Goal: Information Seeking & Learning: Understand process/instructions

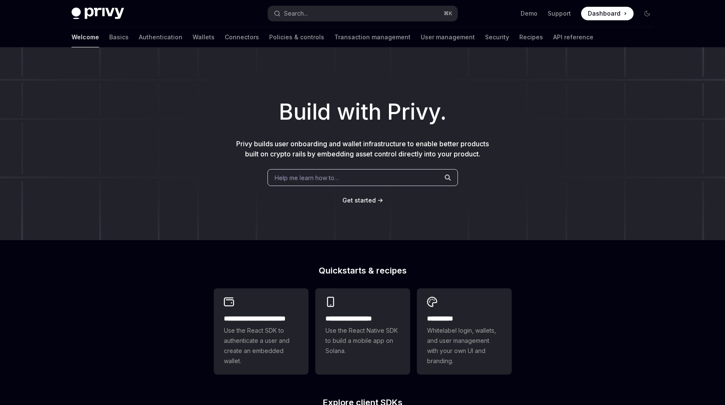
type textarea "*"
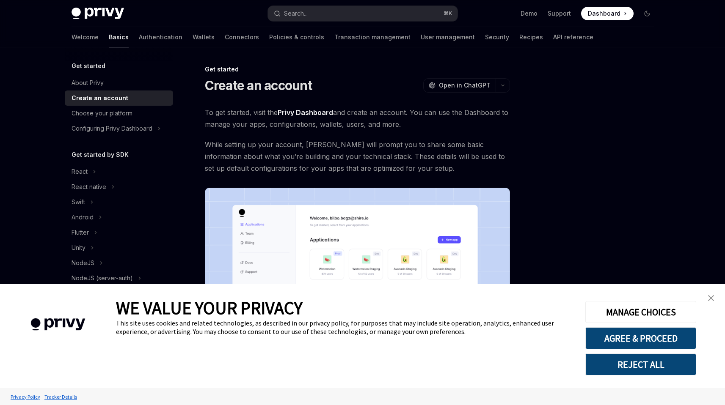
click at [711, 300] on img "close banner" at bounding box center [711, 298] width 6 height 6
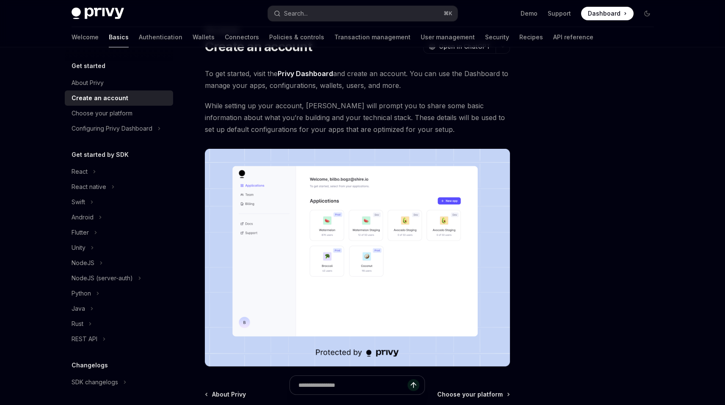
scroll to position [137, 0]
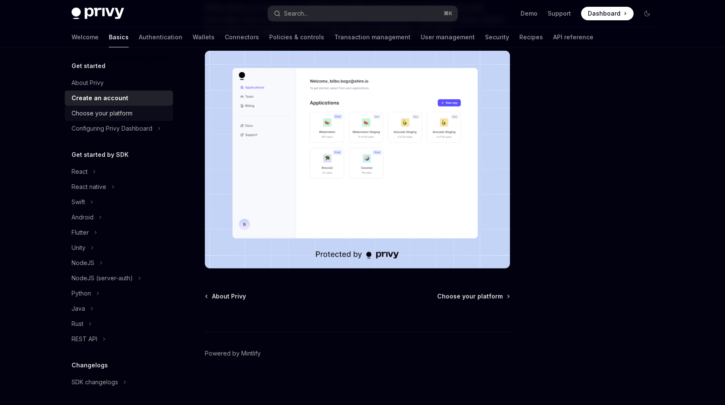
click at [139, 118] on div "Choose your platform" at bounding box center [119, 113] width 96 height 10
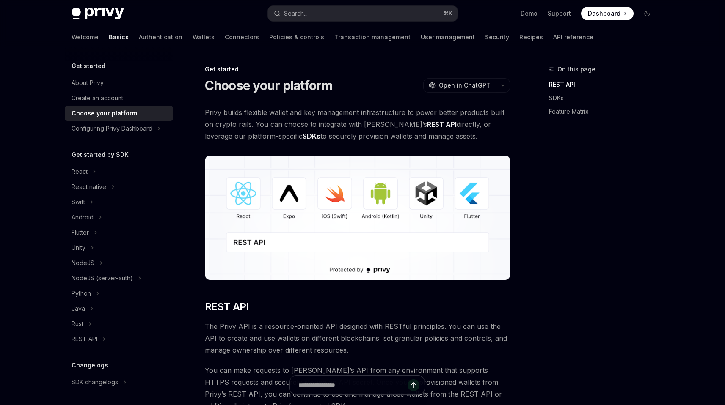
scroll to position [259, 0]
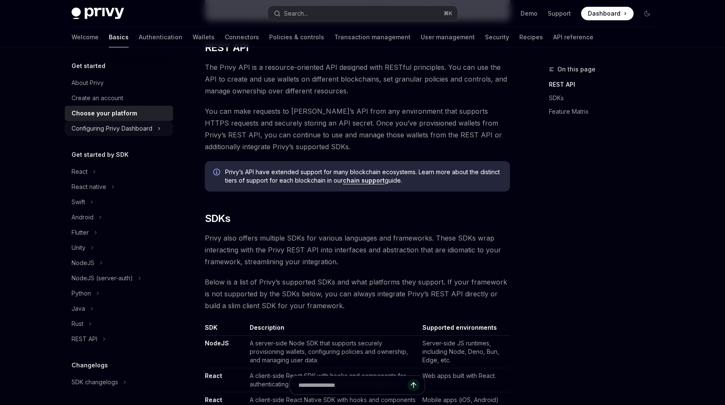
click at [148, 126] on div "Configuring Privy Dashboard" at bounding box center [111, 129] width 81 height 10
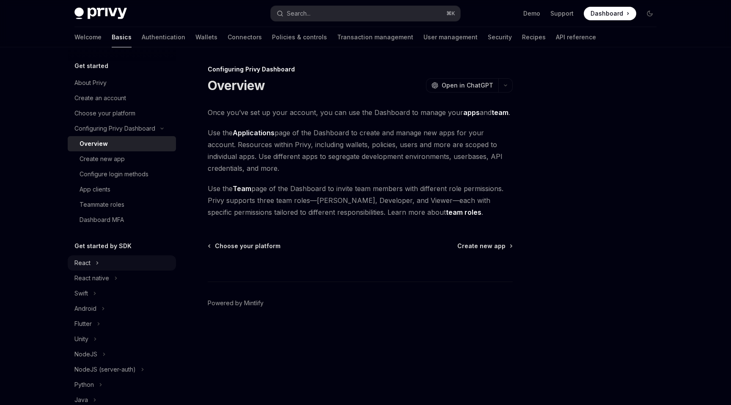
click at [132, 265] on button "React" at bounding box center [122, 262] width 108 height 15
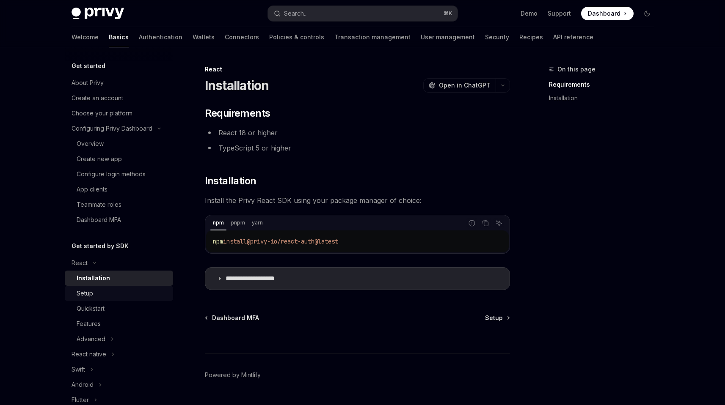
click at [133, 293] on div "Setup" at bounding box center [122, 293] width 91 height 10
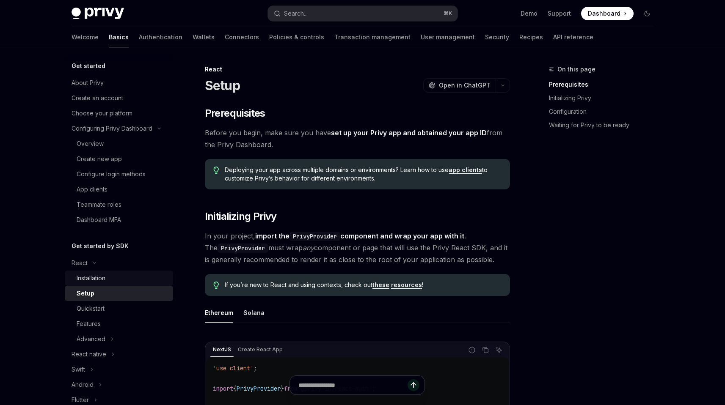
click at [131, 275] on div "Installation" at bounding box center [122, 278] width 91 height 10
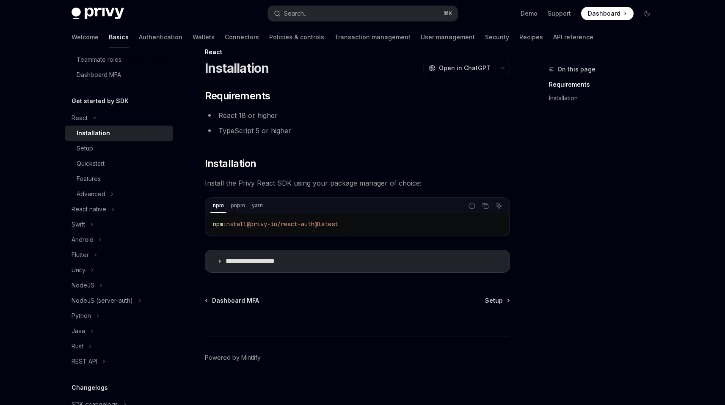
scroll to position [22, 0]
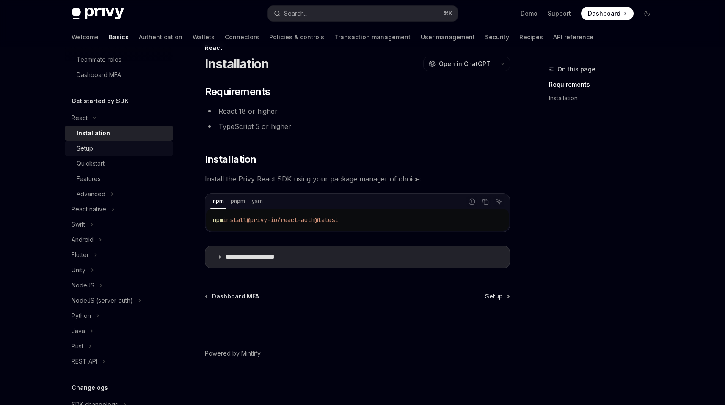
click at [148, 149] on div "Setup" at bounding box center [122, 148] width 91 height 10
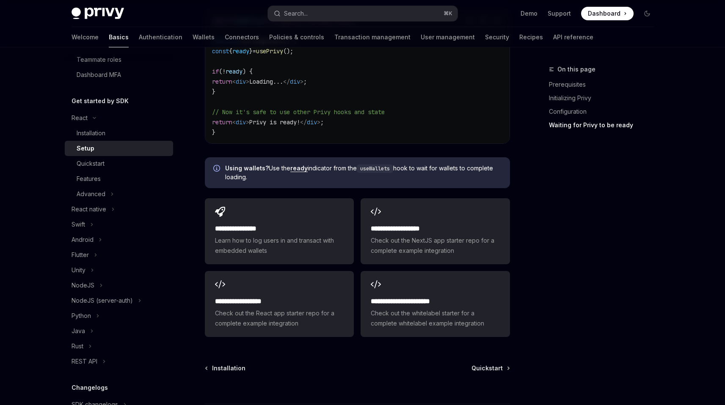
scroll to position [1003, 0]
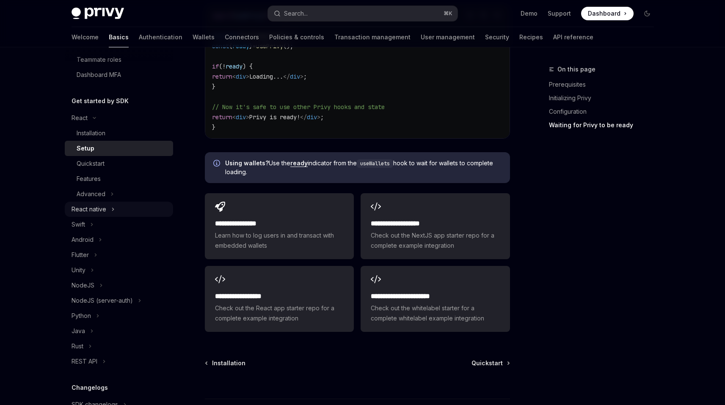
click at [145, 205] on button "React native" at bounding box center [119, 209] width 108 height 15
type textarea "*"
